Goal: Task Accomplishment & Management: Manage account settings

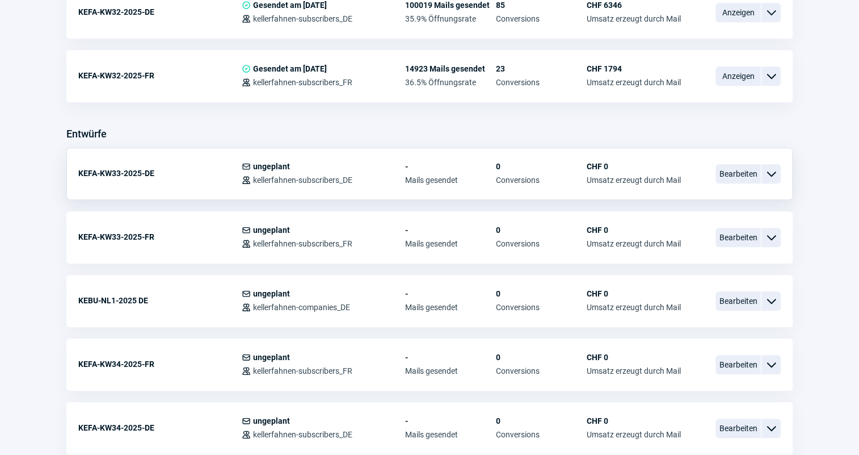
scroll to position [361, 0]
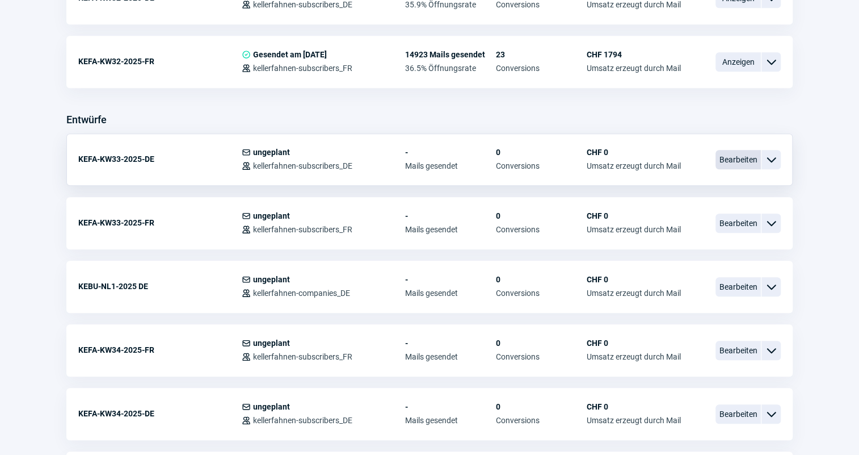
click at [722, 161] on span "Bearbeiten" at bounding box center [738, 159] width 45 height 19
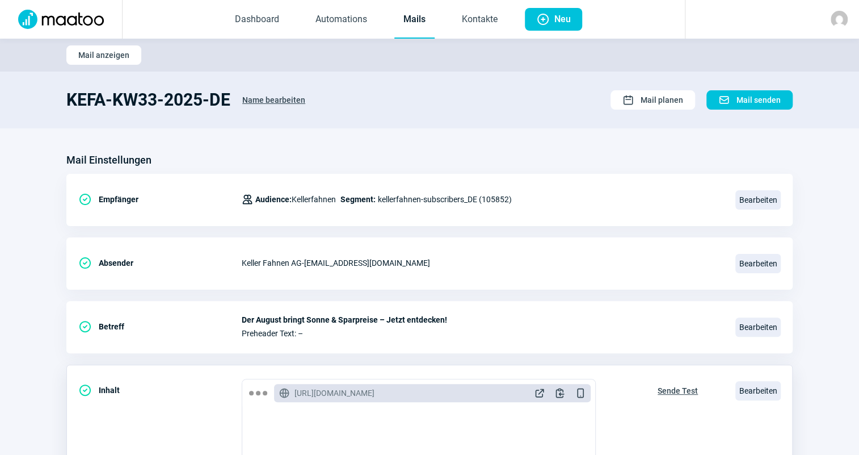
click at [672, 392] on span "Sende Test" at bounding box center [678, 390] width 40 height 18
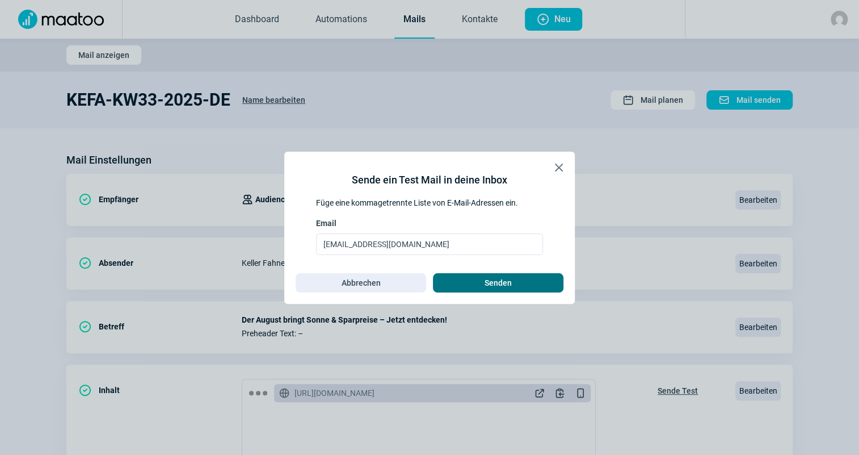
click at [511, 281] on span "Senden" at bounding box center [498, 283] width 27 height 18
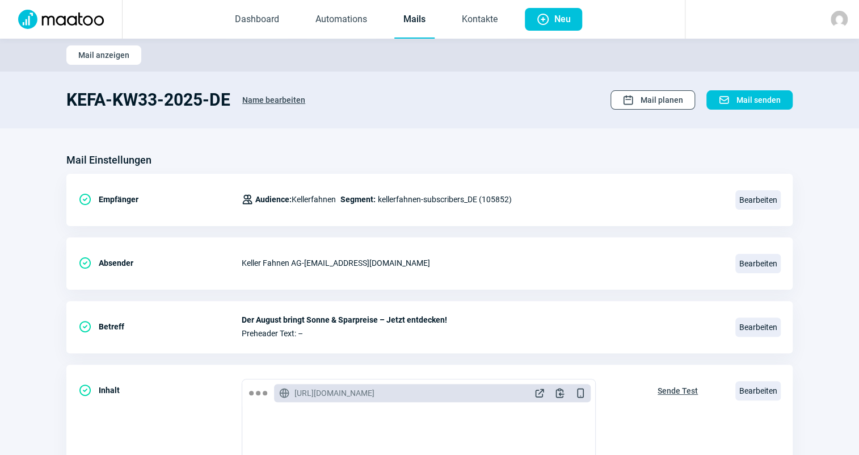
click at [620, 103] on button "Calendar icon Mail planen" at bounding box center [653, 99] width 85 height 19
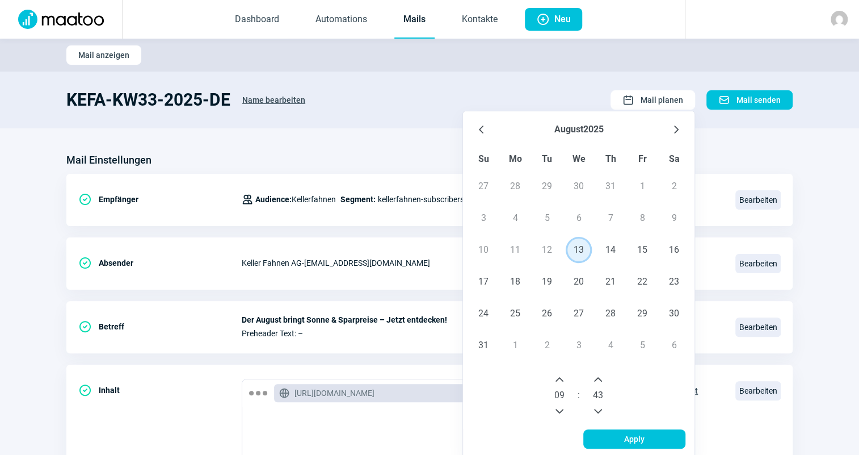
click at [584, 248] on span "13" at bounding box center [578, 249] width 23 height 23
click at [584, 246] on span "13" at bounding box center [578, 249] width 23 height 23
click at [563, 382] on icon "Next Hour" at bounding box center [559, 379] width 9 height 9
click at [570, 380] on div "11" at bounding box center [559, 395] width 27 height 50
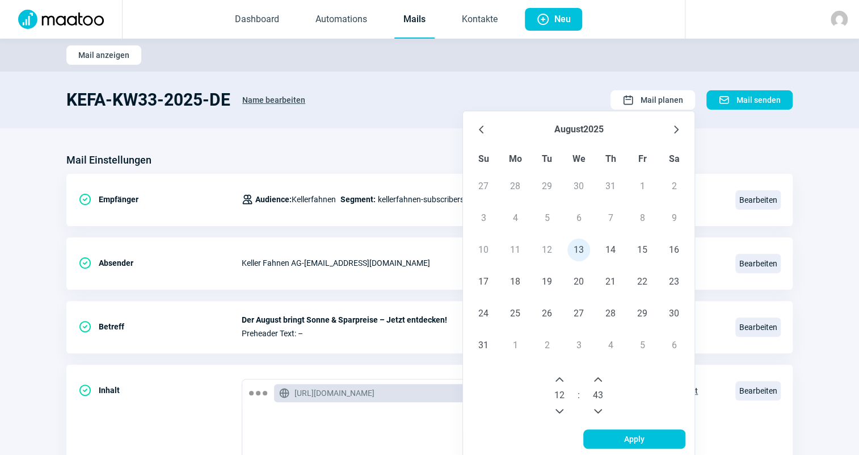
click at [565, 380] on button "Next Hour" at bounding box center [559, 379] width 18 height 18
click at [564, 380] on icon "Next Hour" at bounding box center [559, 379] width 9 height 9
click at [566, 381] on button "Next Hour" at bounding box center [559, 379] width 18 height 18
click at [599, 377] on icon "Next Minute" at bounding box center [598, 379] width 8 height 5
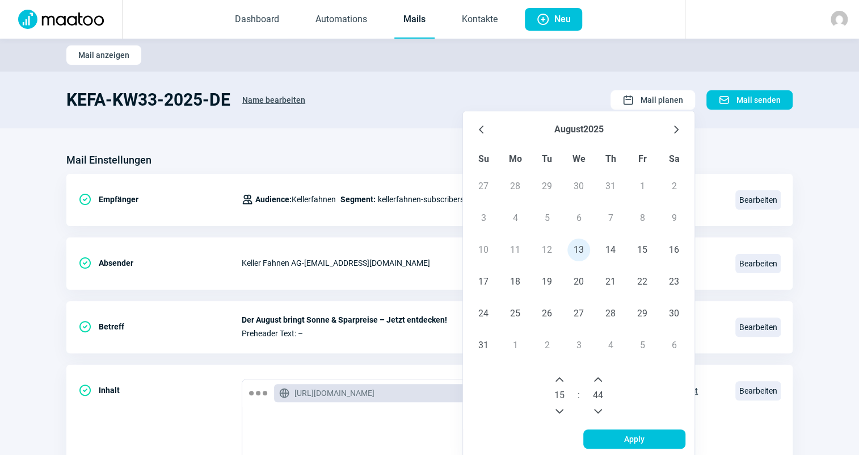
click at [599, 377] on icon "Next Minute" at bounding box center [598, 379] width 8 height 5
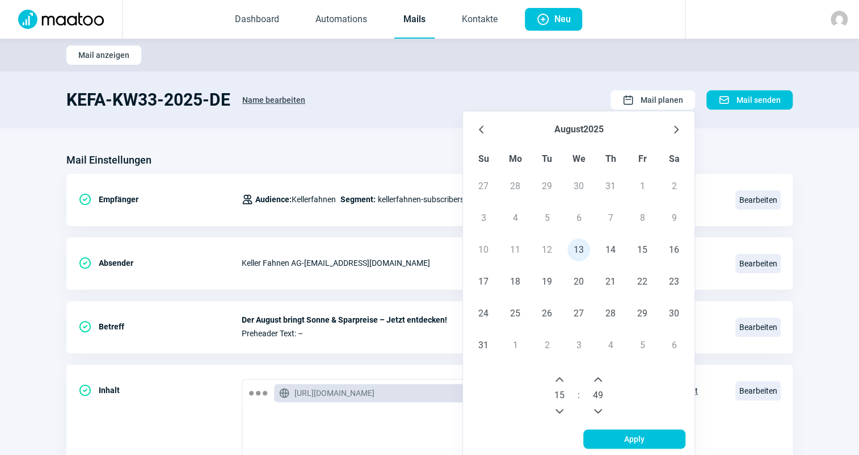
click at [599, 377] on icon "Next Minute" at bounding box center [598, 379] width 8 height 5
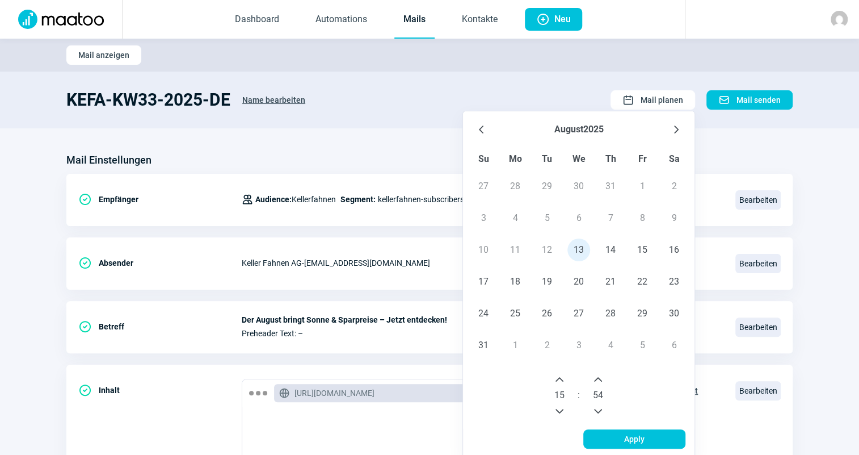
click at [599, 377] on icon "Next Minute" at bounding box center [598, 379] width 8 height 5
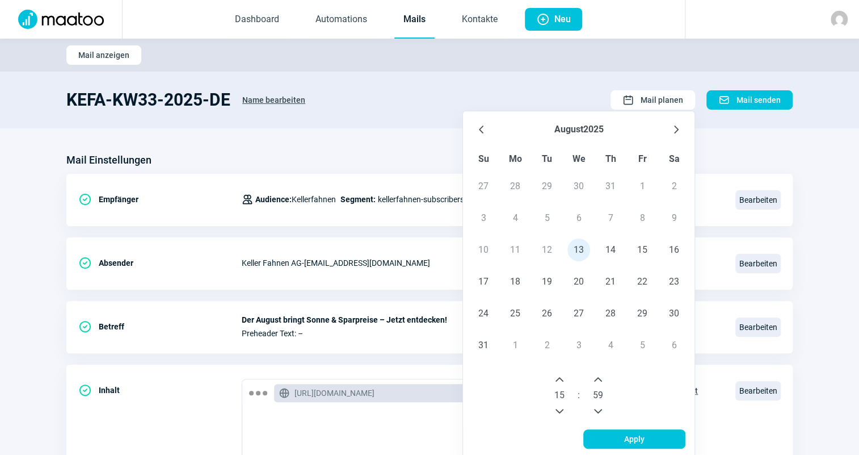
click at [599, 377] on icon "Next Minute" at bounding box center [598, 379] width 8 height 5
click at [599, 416] on button "Previous Minute" at bounding box center [598, 411] width 18 height 18
click at [621, 440] on span "Apply" at bounding box center [634, 439] width 78 height 18
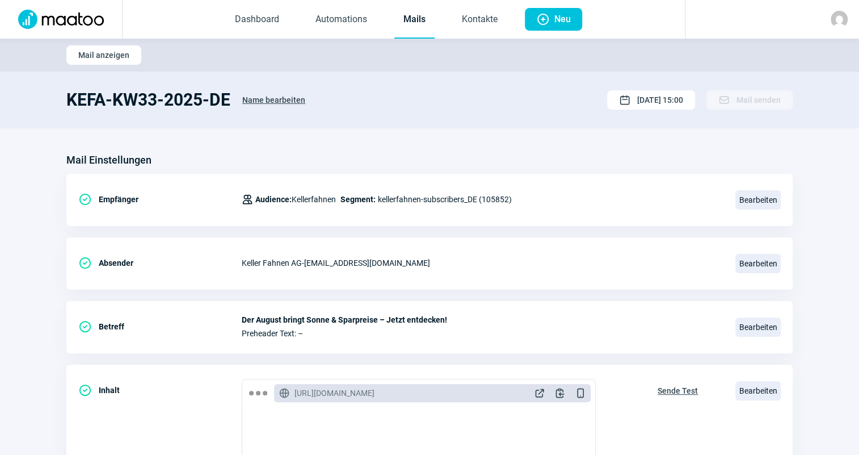
click at [567, 136] on section "Mail Einstellungen CheckCircle icon Empfänger Users icon Audience: Kellerfahnen…" at bounding box center [429, 432] width 859 height 608
click at [403, 25] on link "Mails" at bounding box center [414, 19] width 40 height 37
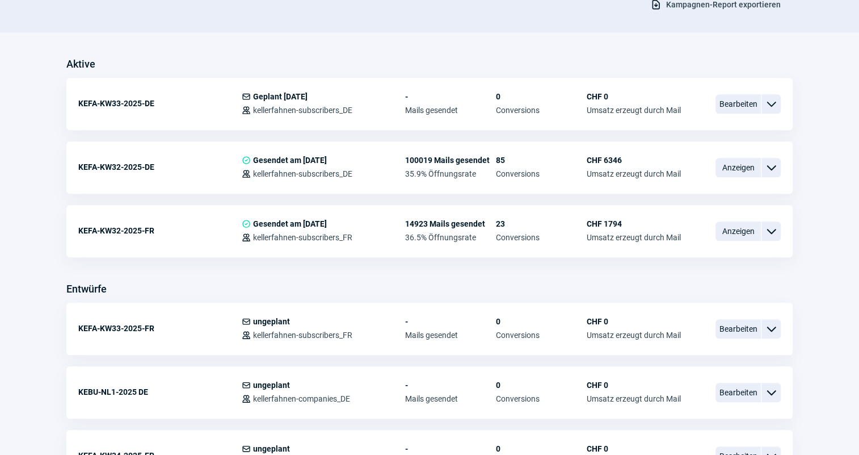
scroll to position [258, 0]
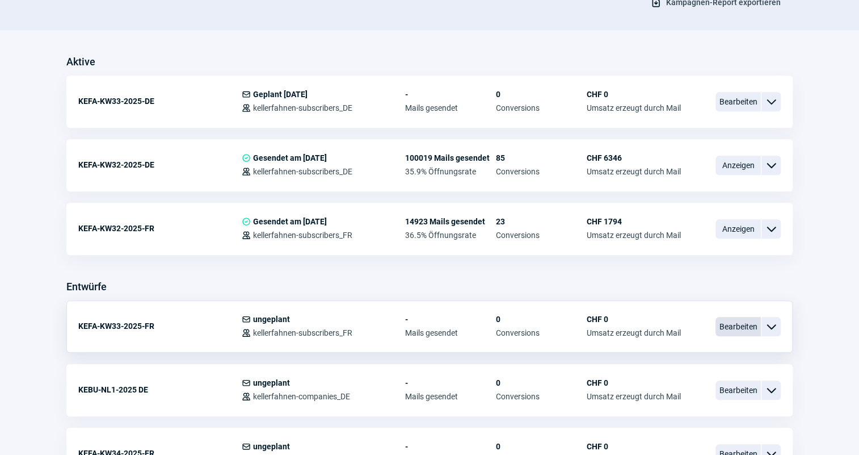
click at [720, 324] on span "Bearbeiten" at bounding box center [738, 326] width 45 height 19
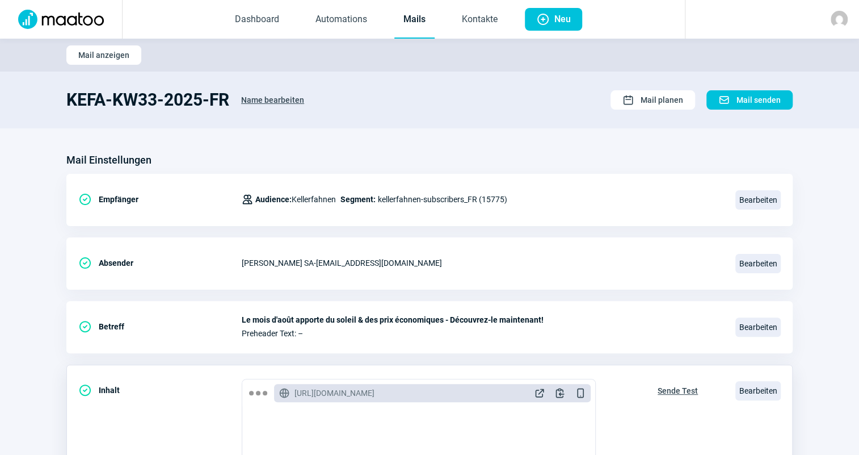
click at [682, 384] on span "Sende Test" at bounding box center [678, 390] width 40 height 18
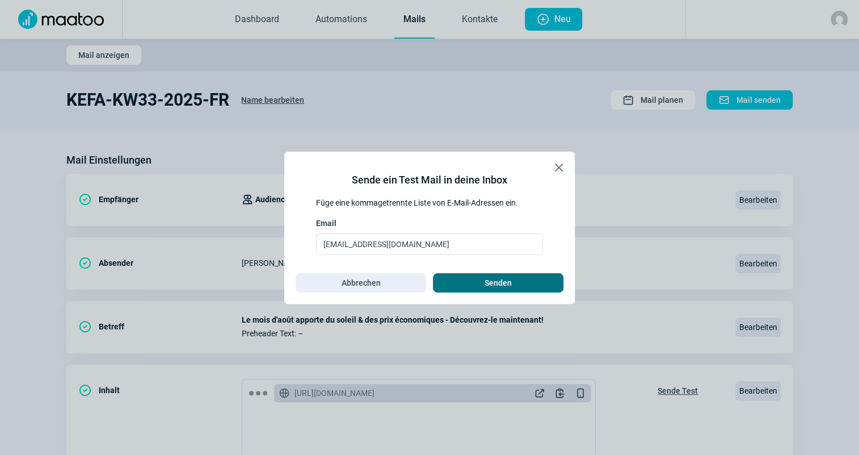
click at [530, 285] on span "Senden" at bounding box center [498, 283] width 107 height 18
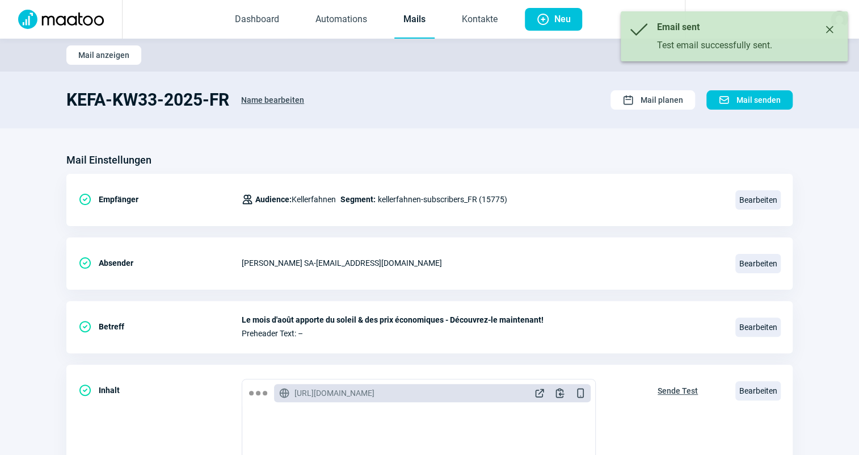
click at [418, 29] on link "Mails" at bounding box center [414, 19] width 40 height 37
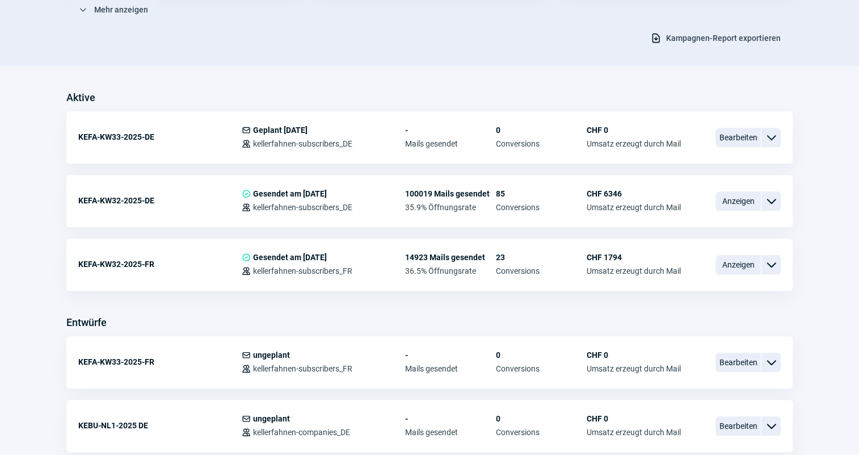
scroll to position [258, 0]
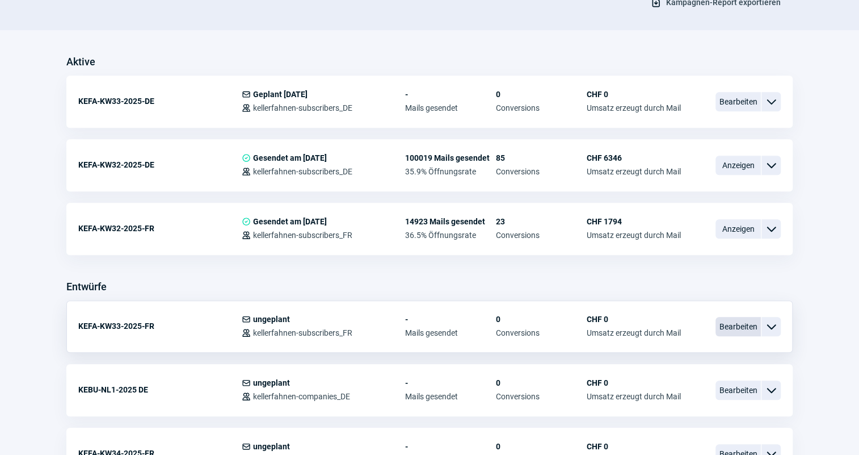
click at [726, 323] on span "Bearbeiten" at bounding box center [738, 326] width 45 height 19
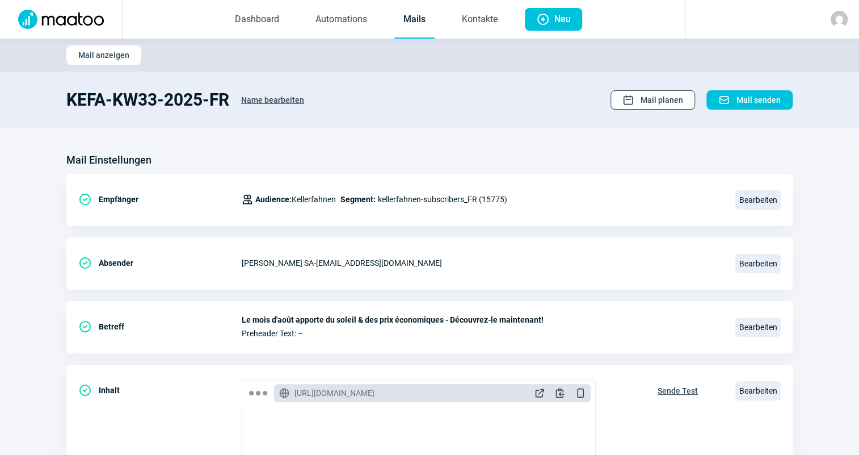
click at [642, 101] on span "Mail planen" at bounding box center [662, 100] width 43 height 18
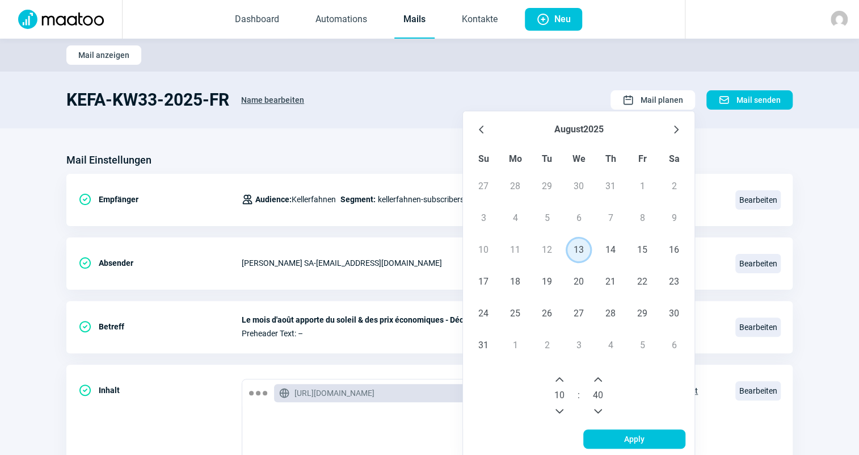
click at [579, 253] on span "13" at bounding box center [578, 249] width 23 height 23
click at [576, 243] on span "13" at bounding box center [578, 249] width 23 height 23
click at [600, 379] on icon "Next Minute" at bounding box center [598, 379] width 9 height 9
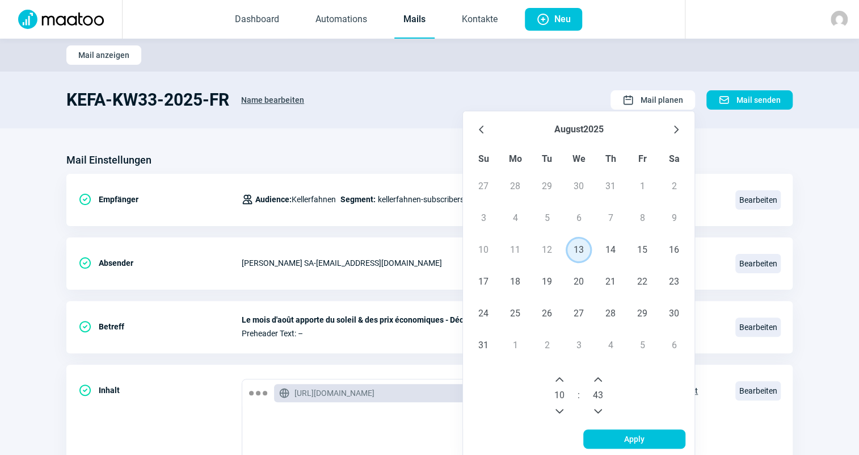
click at [600, 379] on icon "Next Minute" at bounding box center [598, 379] width 9 height 9
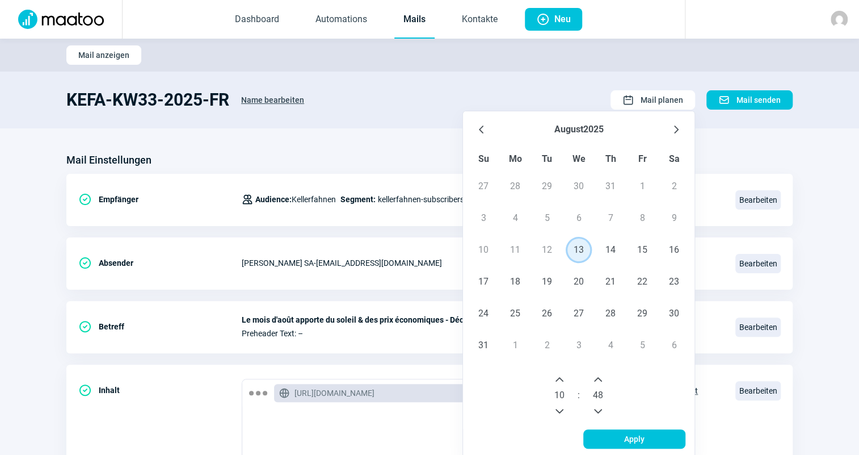
click at [600, 379] on icon "Next Minute" at bounding box center [598, 379] width 9 height 9
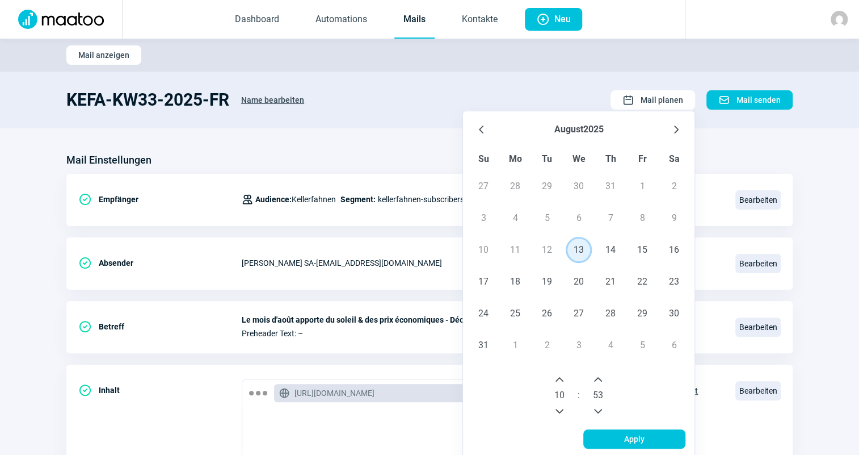
click at [600, 379] on icon "Next Minute" at bounding box center [598, 379] width 9 height 9
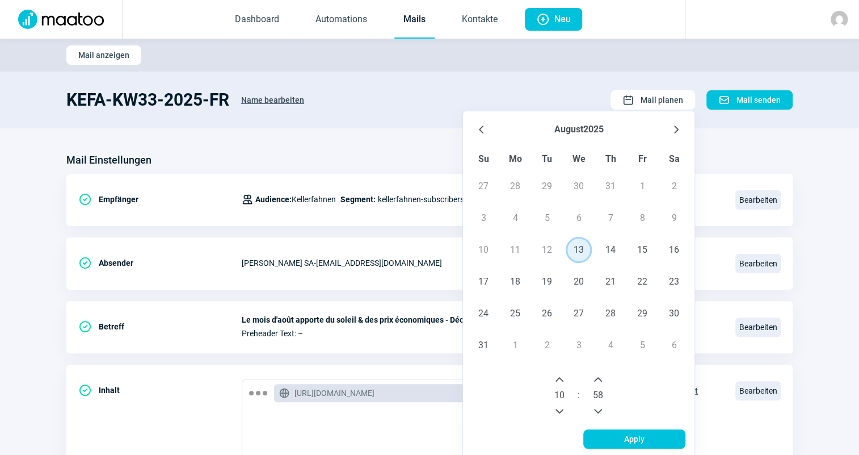
click at [600, 379] on icon "Next Minute" at bounding box center [598, 379] width 9 height 9
click at [561, 376] on icon "Next Hour" at bounding box center [559, 379] width 9 height 9
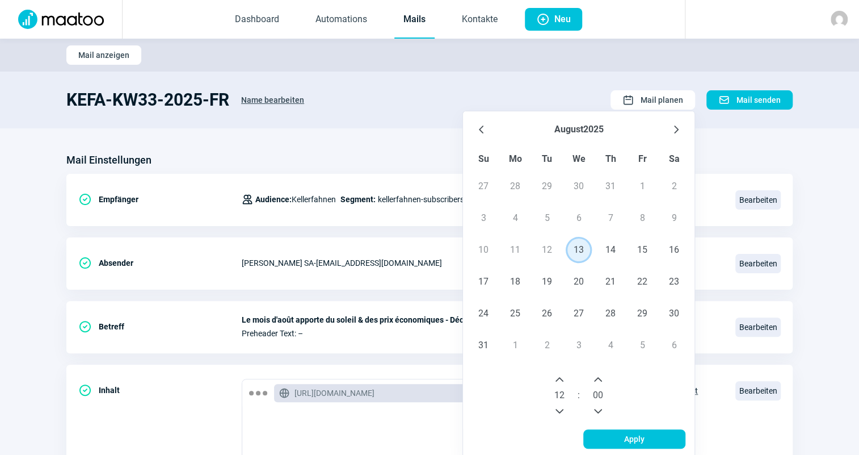
click at [561, 376] on icon "Next Hour" at bounding box center [559, 379] width 9 height 9
click at [630, 447] on span "Apply" at bounding box center [634, 439] width 20 height 18
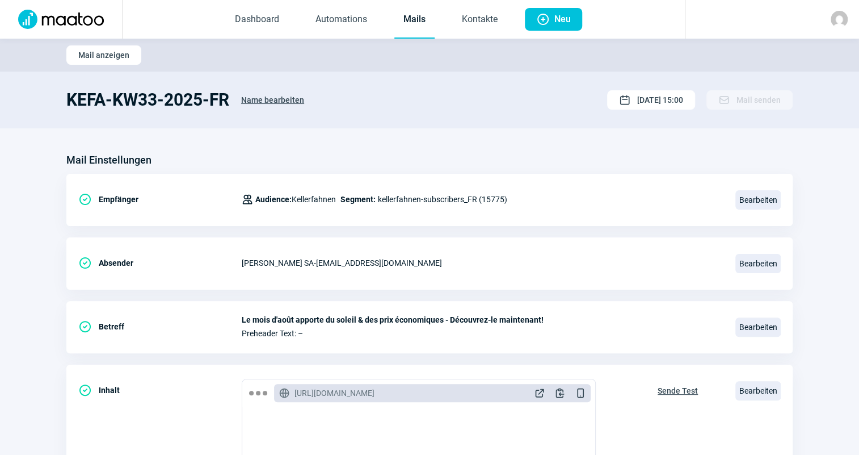
click at [420, 27] on link "Mails" at bounding box center [414, 19] width 40 height 37
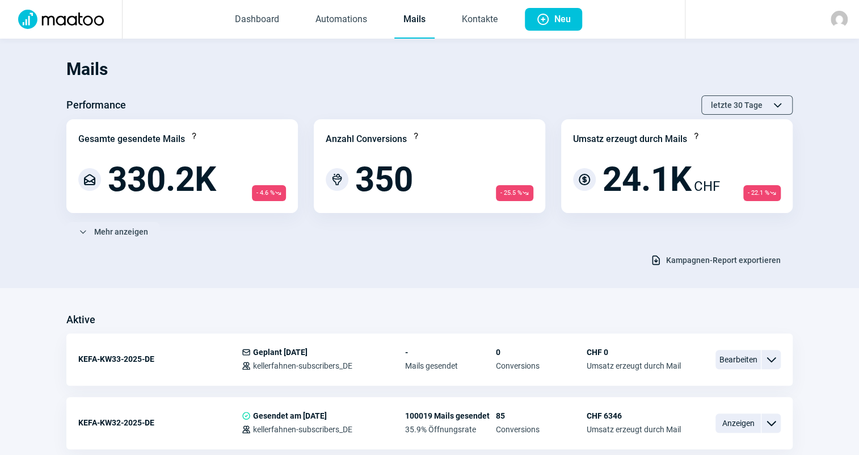
click at [438, 280] on section "Mails Performance letzte 30 Tage ChevronUp icon ChevronDown icon Gesamte gesend…" at bounding box center [429, 163] width 859 height 249
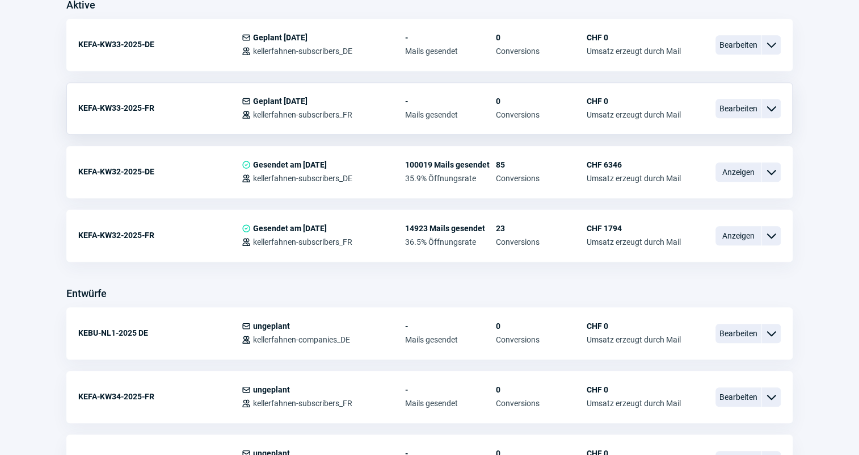
scroll to position [206, 0]
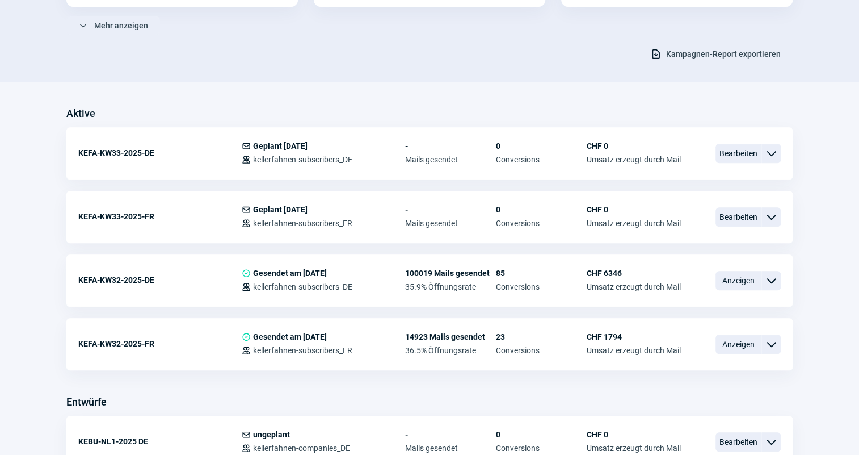
click at [730, 217] on span "Bearbeiten" at bounding box center [738, 216] width 45 height 19
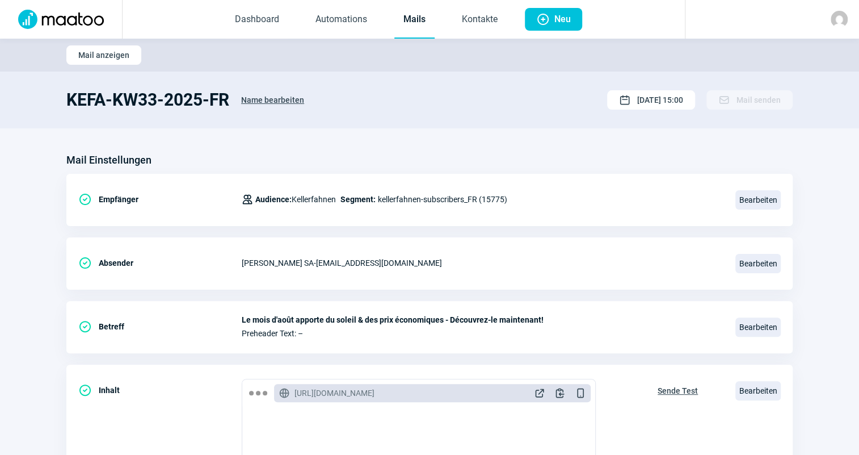
click at [416, 24] on link "Mails" at bounding box center [414, 19] width 40 height 37
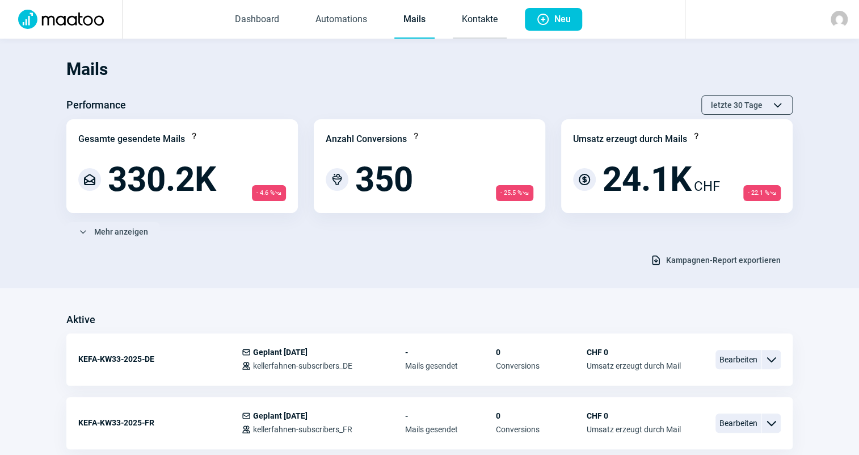
click at [499, 20] on link "Kontakte" at bounding box center [480, 19] width 54 height 37
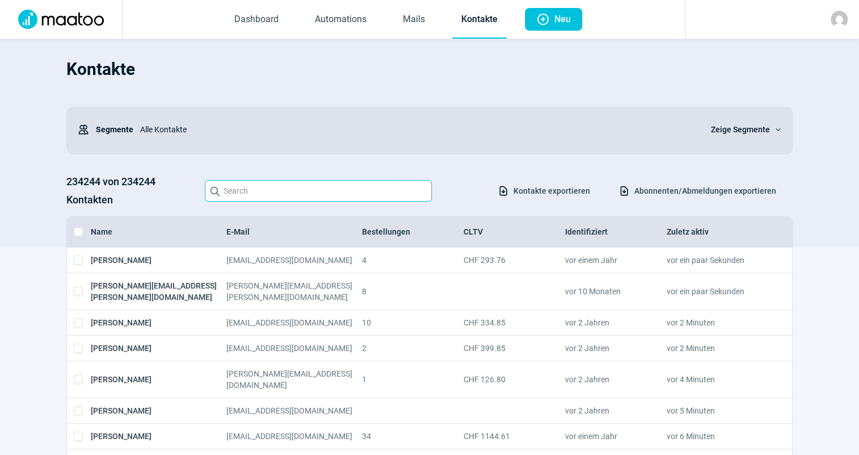
click at [361, 195] on input "Search icon" at bounding box center [318, 191] width 227 height 22
paste input "[PERSON_NAME] <[PERSON_NAME][EMAIL_ADDRESS][PERSON_NAME][DOMAIN_NAME]>"
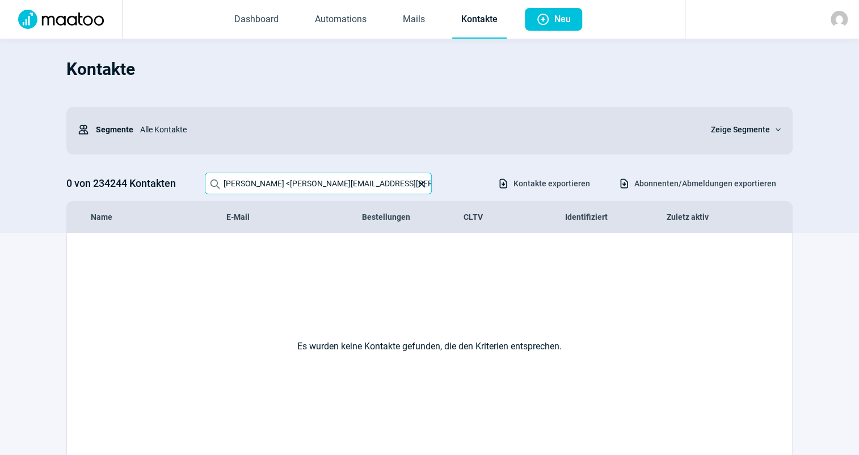
drag, startPoint x: 279, startPoint y: 182, endPoint x: 0, endPoint y: 152, distance: 280.2
click at [0, 152] on section "Kontakte Users icon Segmente Alle Kontakte Zeige Segmente ChevronDown icon 0 vo…" at bounding box center [429, 136] width 859 height 194
click at [323, 182] on input "[EMAIL_ADDRESS][PERSON_NAME][DOMAIN_NAME]" at bounding box center [318, 183] width 227 height 22
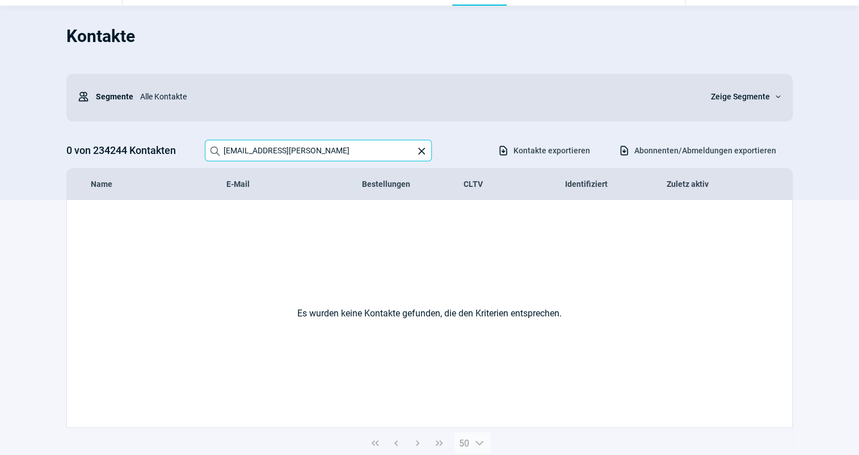
scroll to position [51, 0]
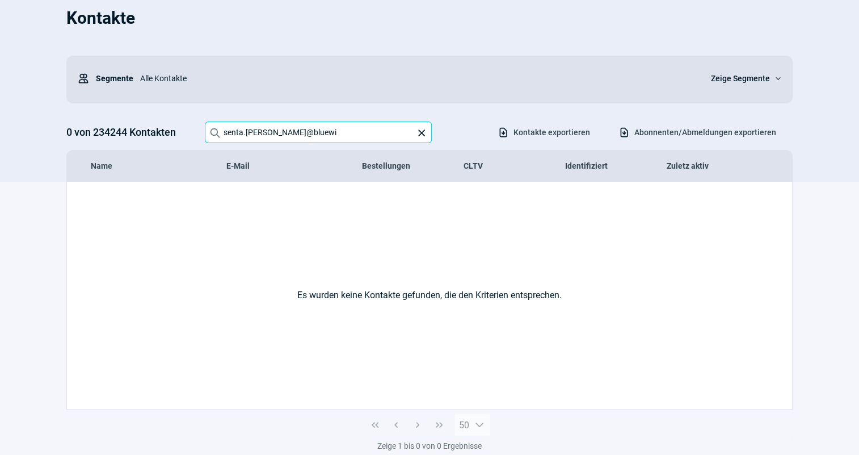
click at [300, 135] on input "senta.[PERSON_NAME]@bluewi" at bounding box center [318, 132] width 227 height 22
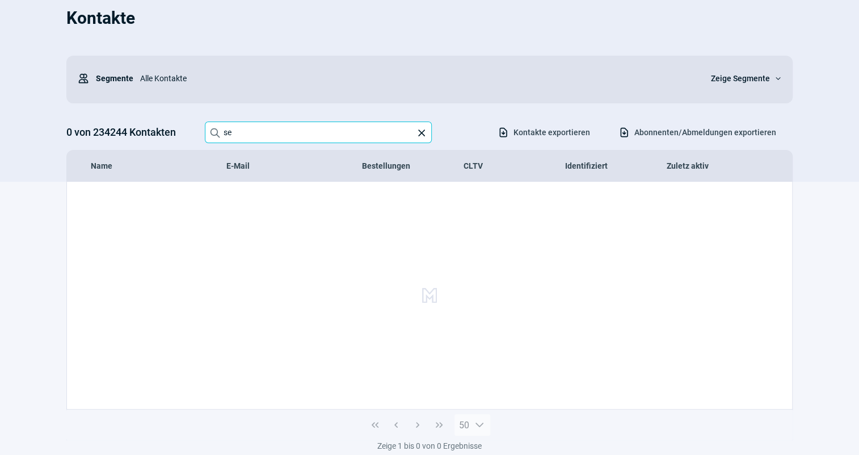
type input "s"
drag, startPoint x: 381, startPoint y: 136, endPoint x: 0, endPoint y: 104, distance: 382.0
click at [0, 106] on section "Kontakte Users icon Segmente Alle Kontakte Zeige Segmente ChevronDown icon 0 vo…" at bounding box center [429, 85] width 859 height 194
paste input "[PERSON_NAME] <[EMAIL_ADDRESS][PERSON_NAME][DOMAIN_NAME]>"
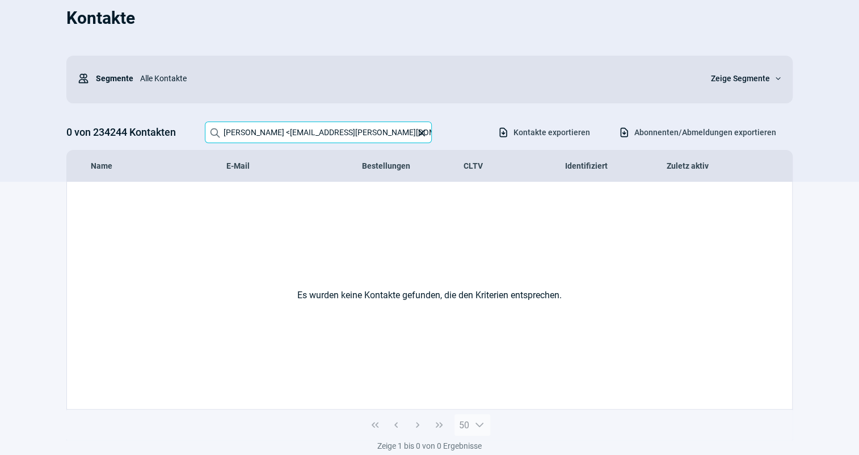
drag, startPoint x: 285, startPoint y: 132, endPoint x: 183, endPoint y: 128, distance: 102.8
click at [183, 128] on div "0 von 234244 Kontakten Search icon [PERSON_NAME] <[EMAIL_ADDRESS][PERSON_NAME][…" at bounding box center [429, 132] width 726 height 22
click at [380, 134] on input "[EMAIL_ADDRESS][PERSON_NAME][DOMAIN_NAME]" at bounding box center [318, 132] width 227 height 22
drag, startPoint x: 380, startPoint y: 134, endPoint x: 0, endPoint y: 134, distance: 380.2
click at [0, 134] on section "Kontakte Users icon Segmente Alle Kontakte Zeige Segmente ChevronDown icon 0 vo…" at bounding box center [429, 85] width 859 height 194
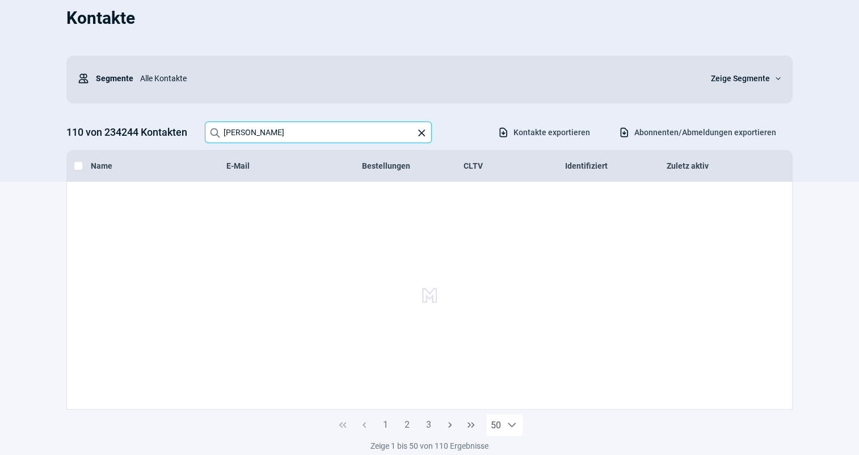
type input "[PERSON_NAME]"
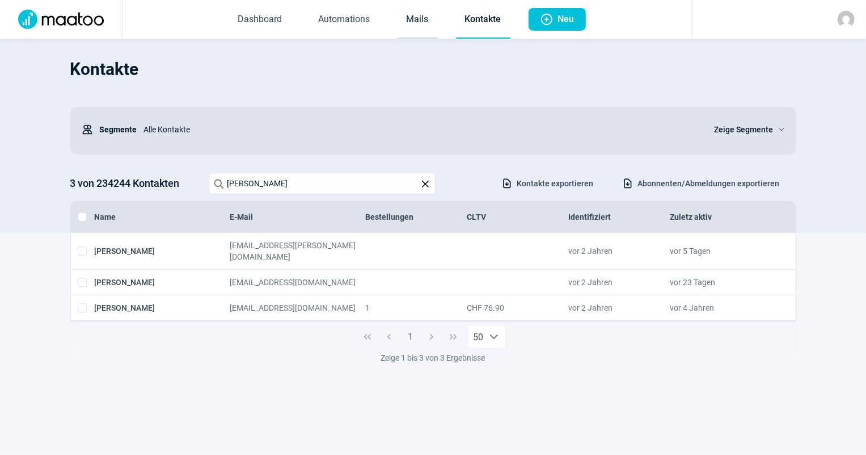
click at [420, 28] on link "Mails" at bounding box center [418, 19] width 40 height 37
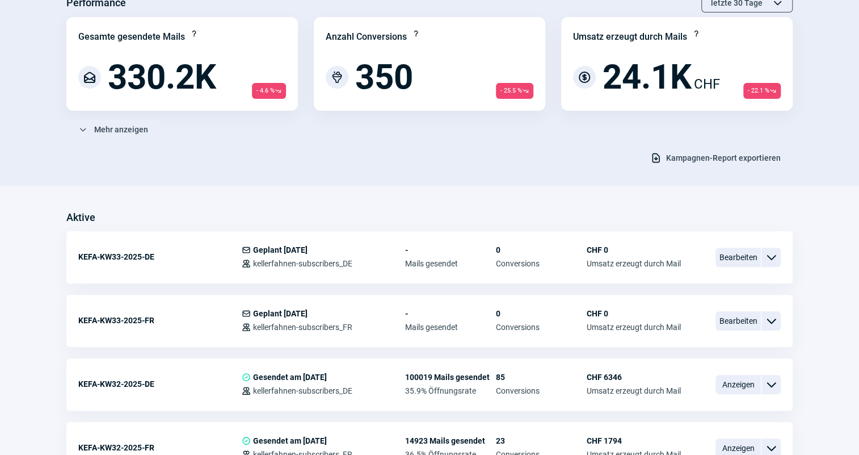
scroll to position [103, 0]
click at [739, 255] on span "Bearbeiten" at bounding box center [738, 256] width 45 height 19
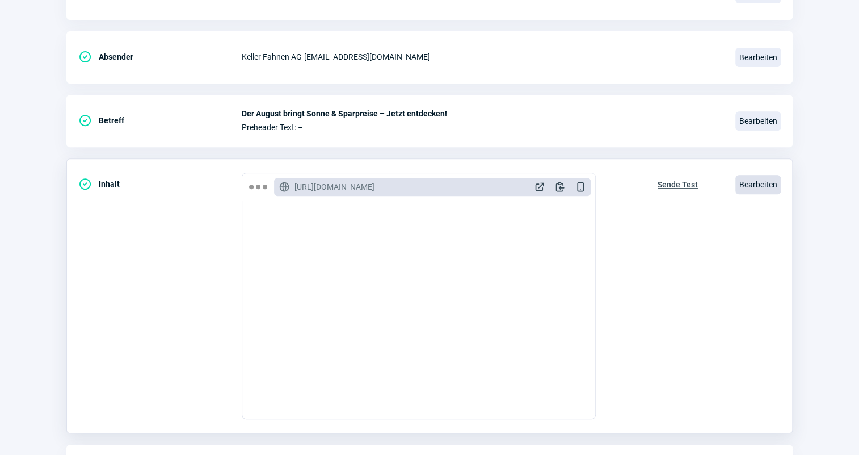
click at [748, 184] on span "Bearbeiten" at bounding box center [757, 184] width 45 height 19
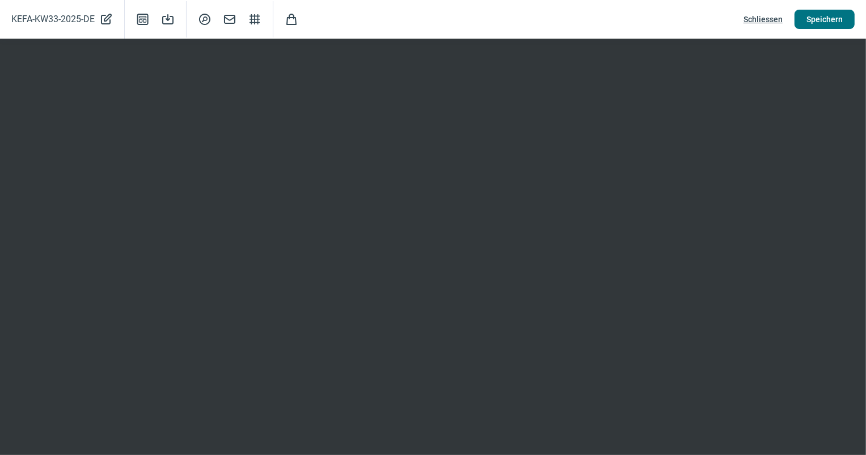
click at [834, 19] on span "Speichern" at bounding box center [825, 19] width 36 height 18
click at [768, 20] on span "Schliessen" at bounding box center [763, 19] width 39 height 18
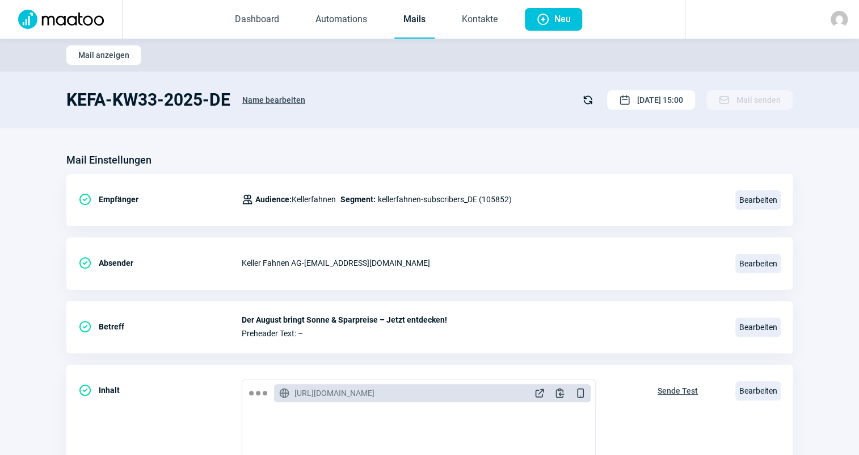
click at [409, 28] on link "Mails" at bounding box center [414, 19] width 40 height 37
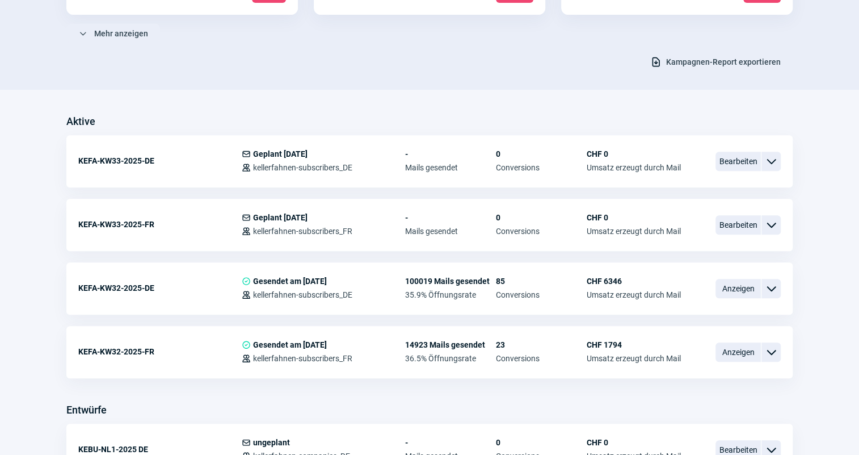
scroll to position [206, 0]
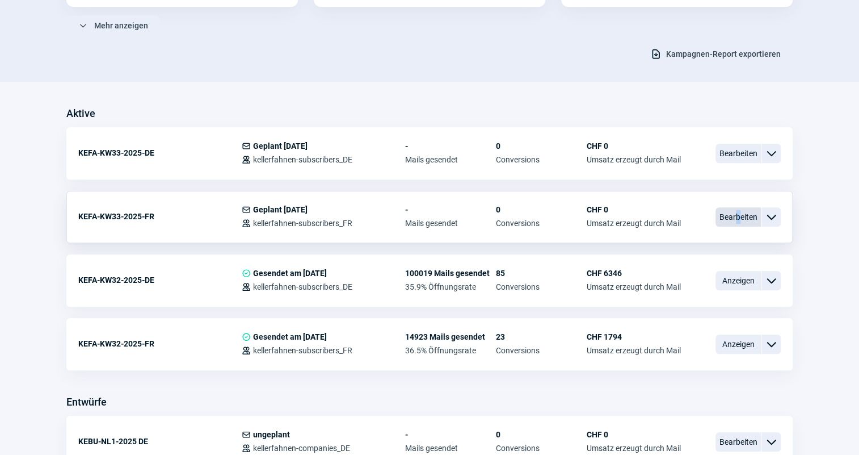
click at [738, 216] on span "Bearbeiten" at bounding box center [738, 216] width 45 height 19
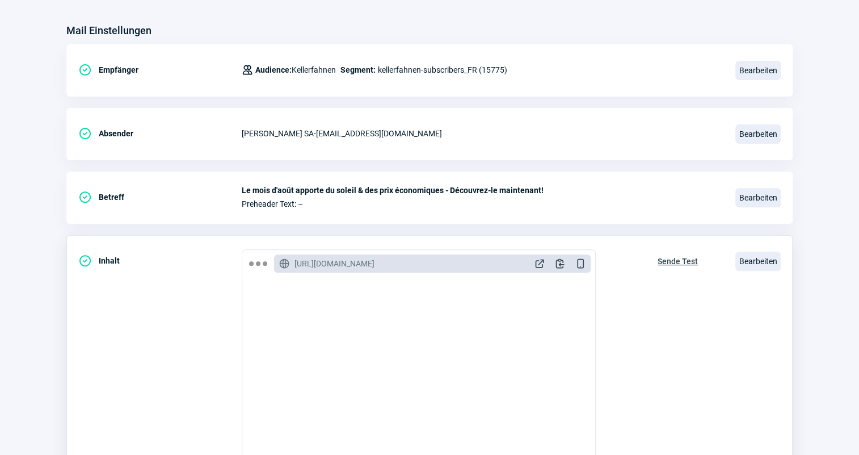
scroll to position [154, 0]
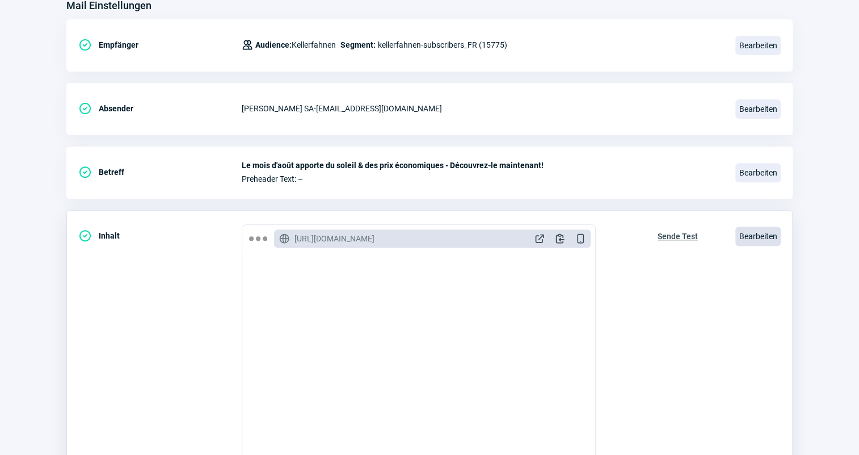
click at [764, 229] on span "Bearbeiten" at bounding box center [757, 235] width 45 height 19
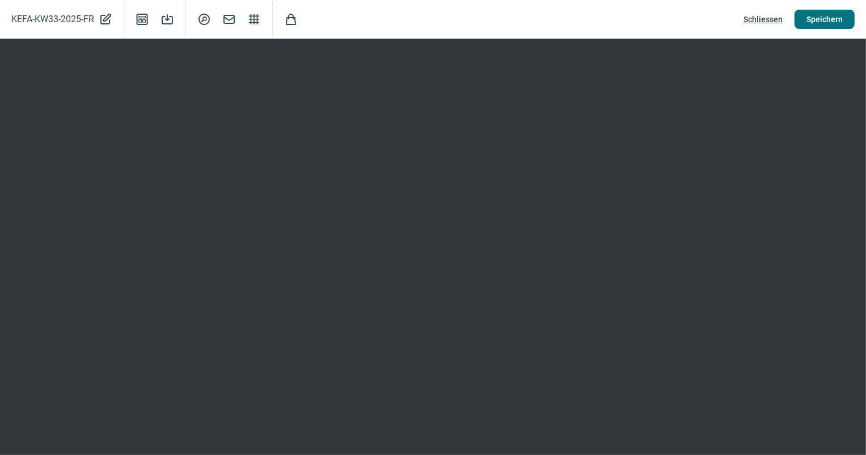
click at [835, 23] on span "Speichern" at bounding box center [825, 19] width 36 height 18
click at [769, 23] on span "Schliessen" at bounding box center [763, 19] width 39 height 18
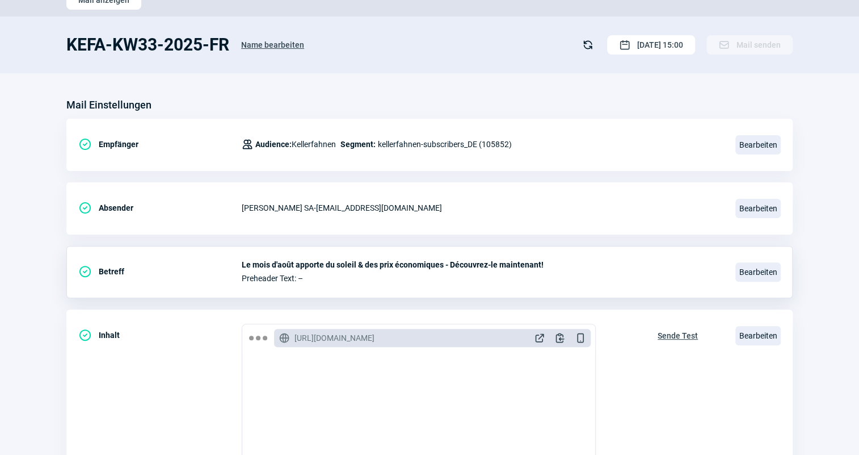
scroll to position [0, 0]
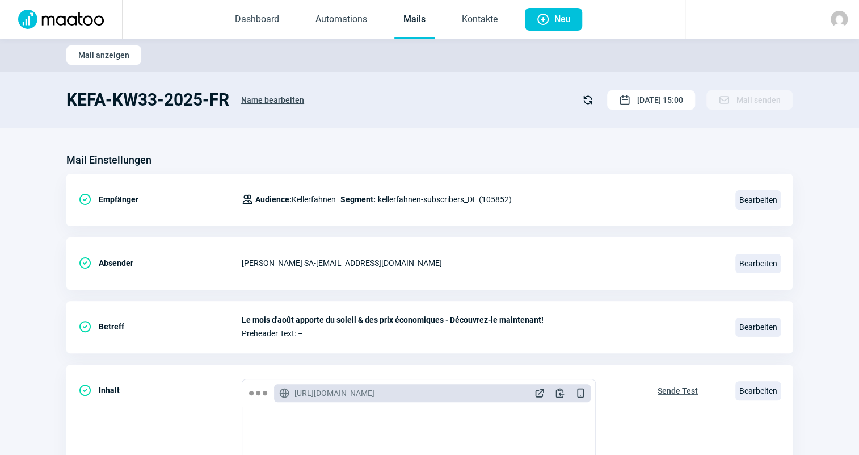
click at [406, 29] on link "Mails" at bounding box center [414, 19] width 40 height 37
